Goal: Task Accomplishment & Management: Complete application form

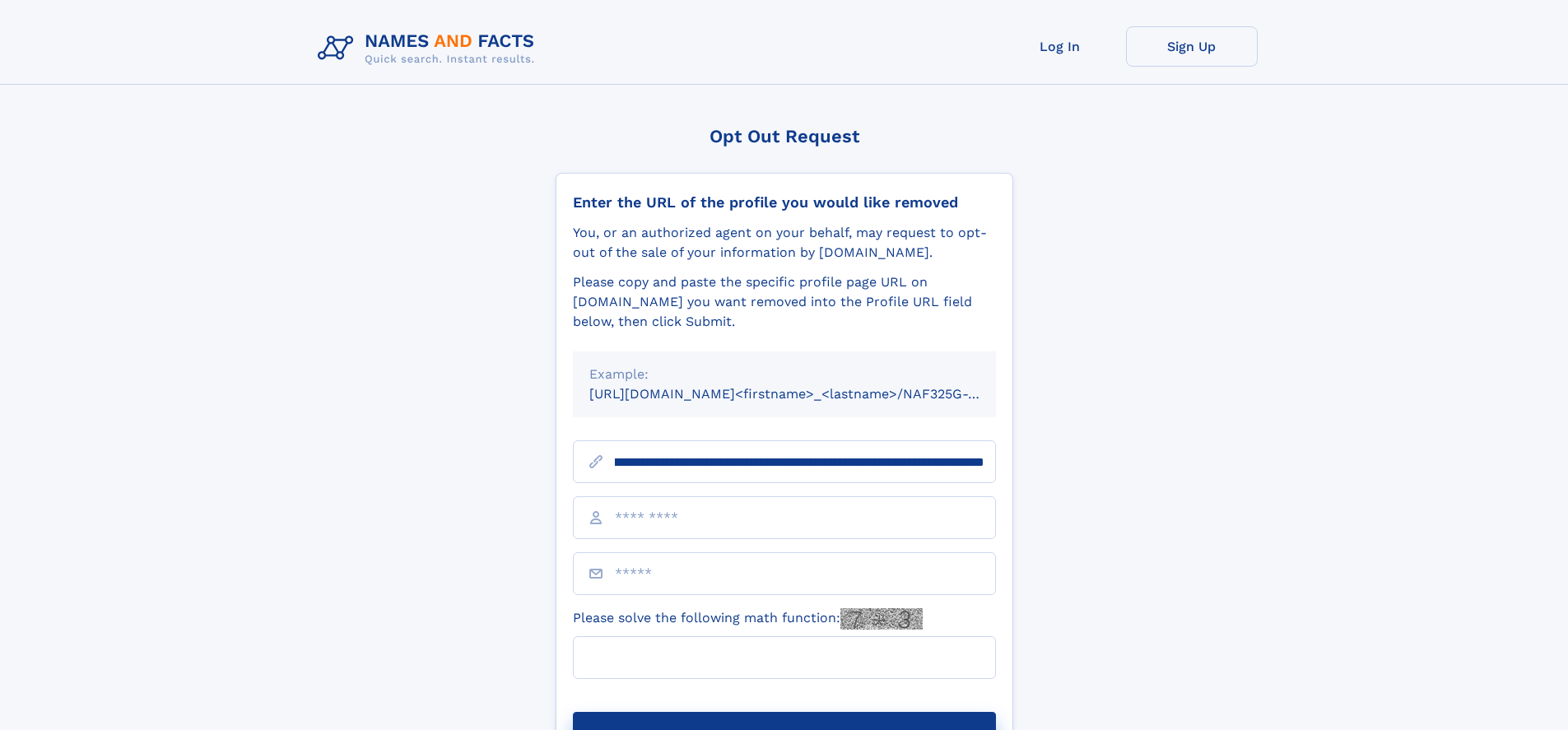
scroll to position [0, 214]
type input "**********"
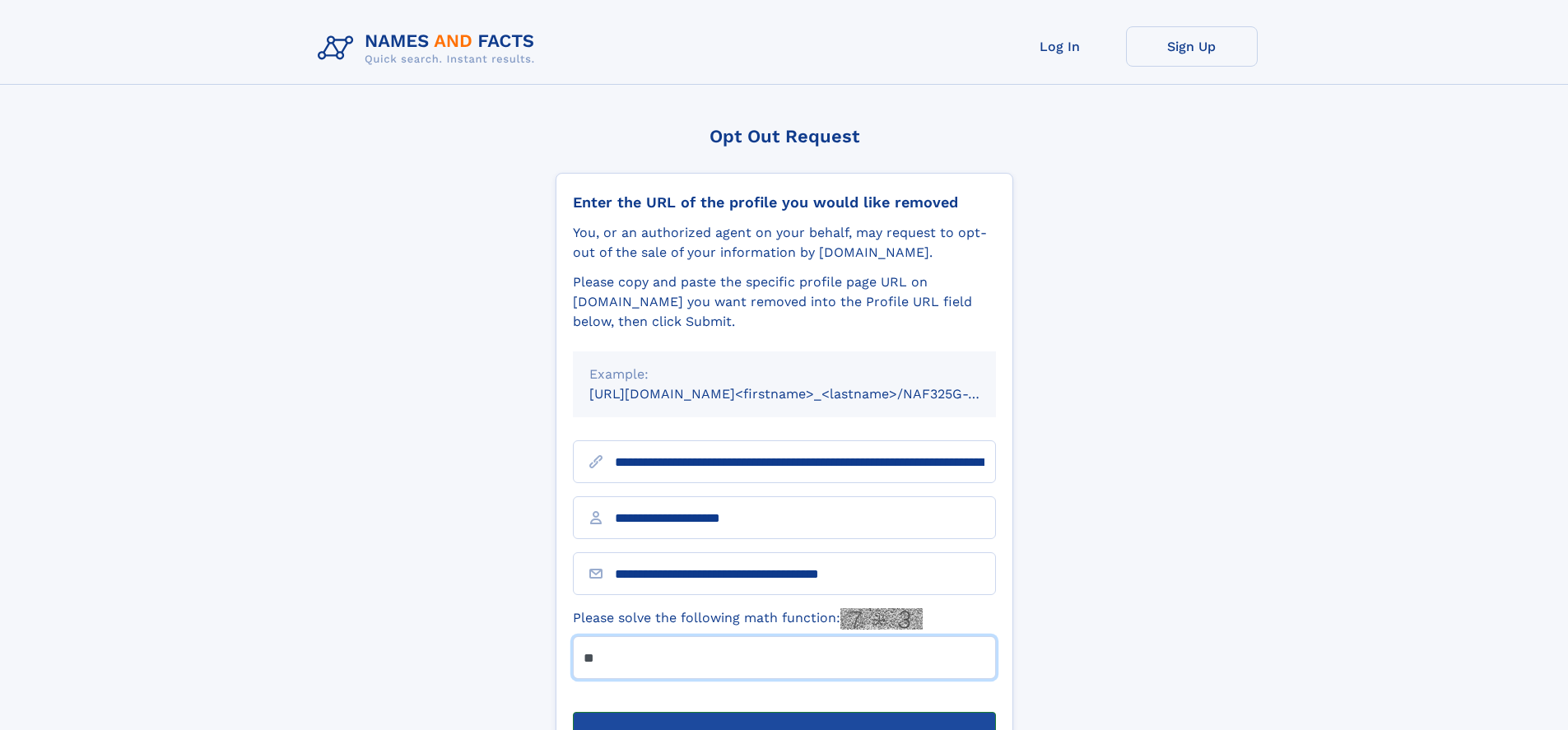
type input "**"
click at [784, 712] on button "Submit Opt Out Request" at bounding box center [784, 738] width 423 height 52
